Goal: Task Accomplishment & Management: Manage account settings

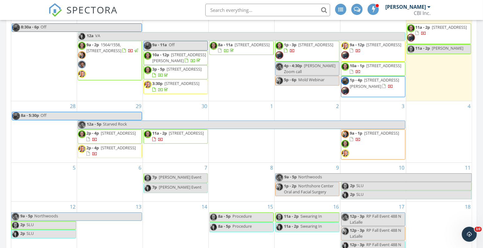
scroll to position [128, 0]
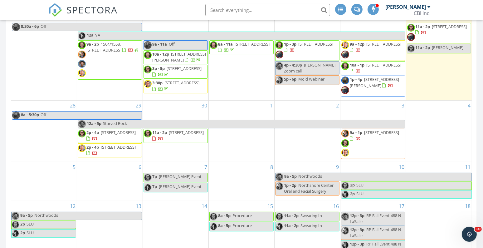
click at [298, 47] on span "3052 N Oakley Ave 1, Chicago 60618" at bounding box center [315, 44] width 35 height 6
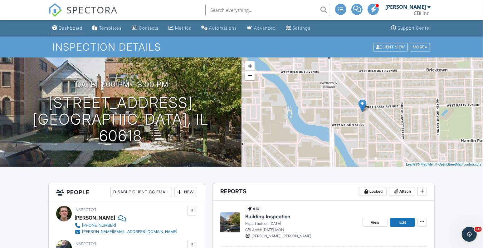
click at [68, 26] on div "Dashboard" at bounding box center [71, 27] width 24 height 5
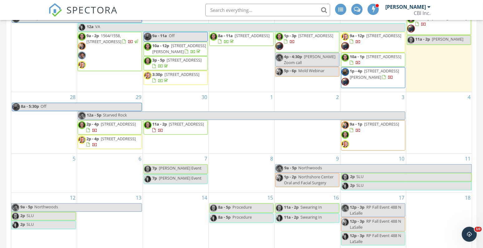
scroll to position [136, 0]
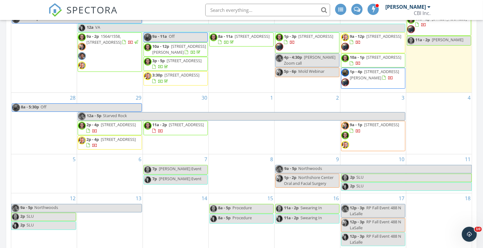
click at [30, 162] on div "5" at bounding box center [43, 173] width 65 height 39
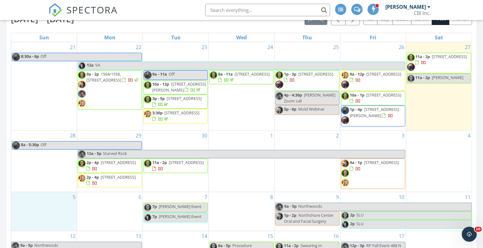
scroll to position [95, 0]
